Goal: Information Seeking & Learning: Learn about a topic

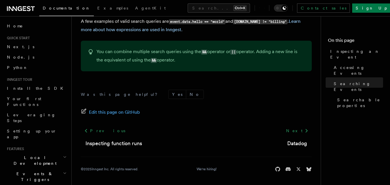
scroll to position [578, 0]
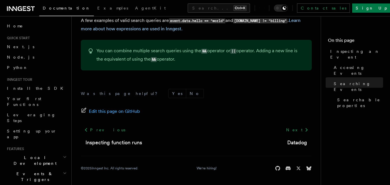
click at [35, 13] on div "Documentation Examples AgentKit Search... Ctrl+K Contact sales Sign Up" at bounding box center [195, 8] width 390 height 16
click at [21, 31] on link "Home" at bounding box center [36, 26] width 63 height 10
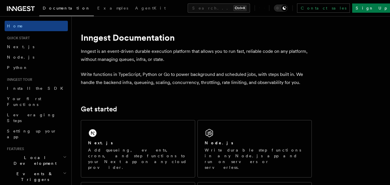
click at [21, 31] on link "Home" at bounding box center [36, 26] width 63 height 10
click at [18, 8] on icon at bounding box center [20, 8] width 4 height 5
